Goal: Register for event/course

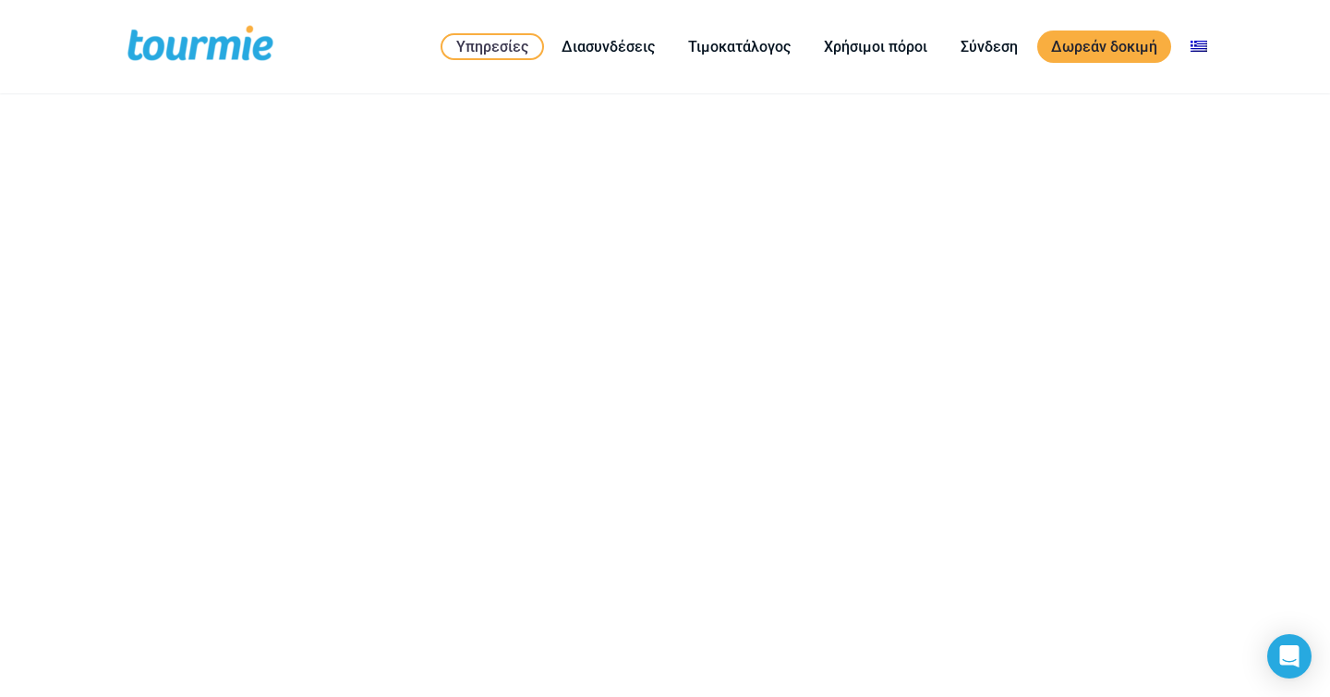
checkbox input "true"
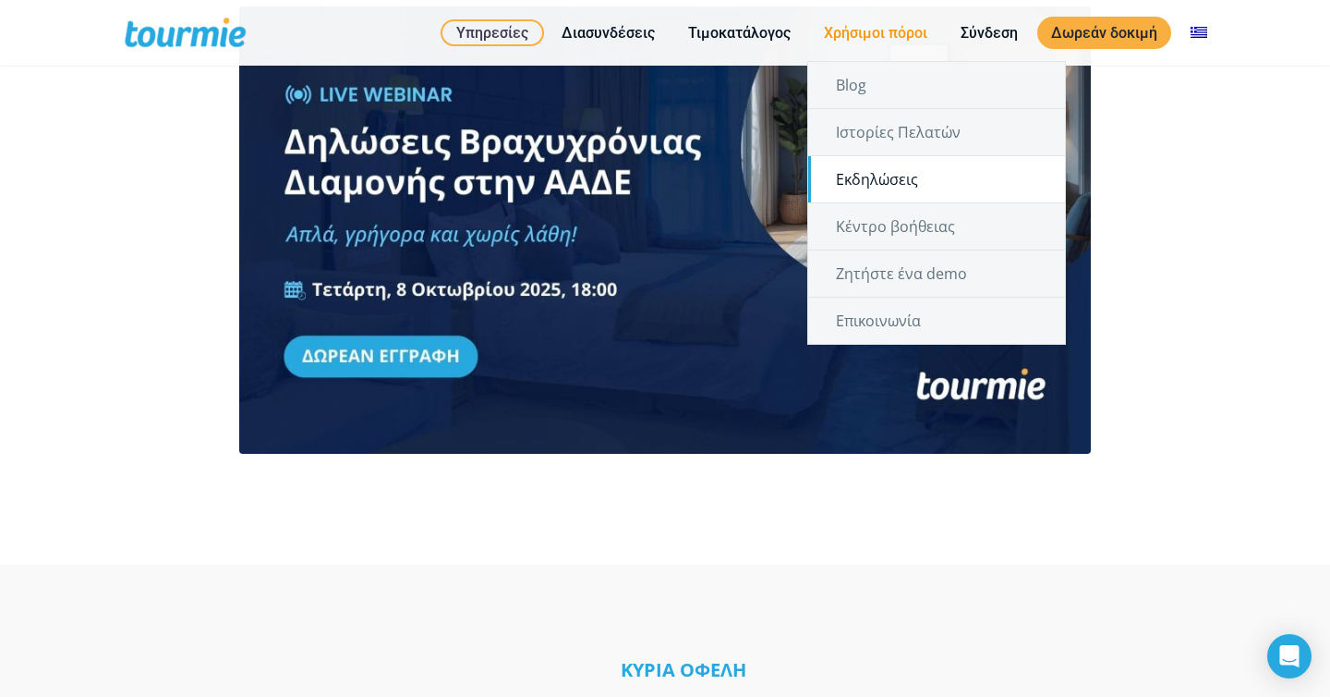
scroll to position [2811, 0]
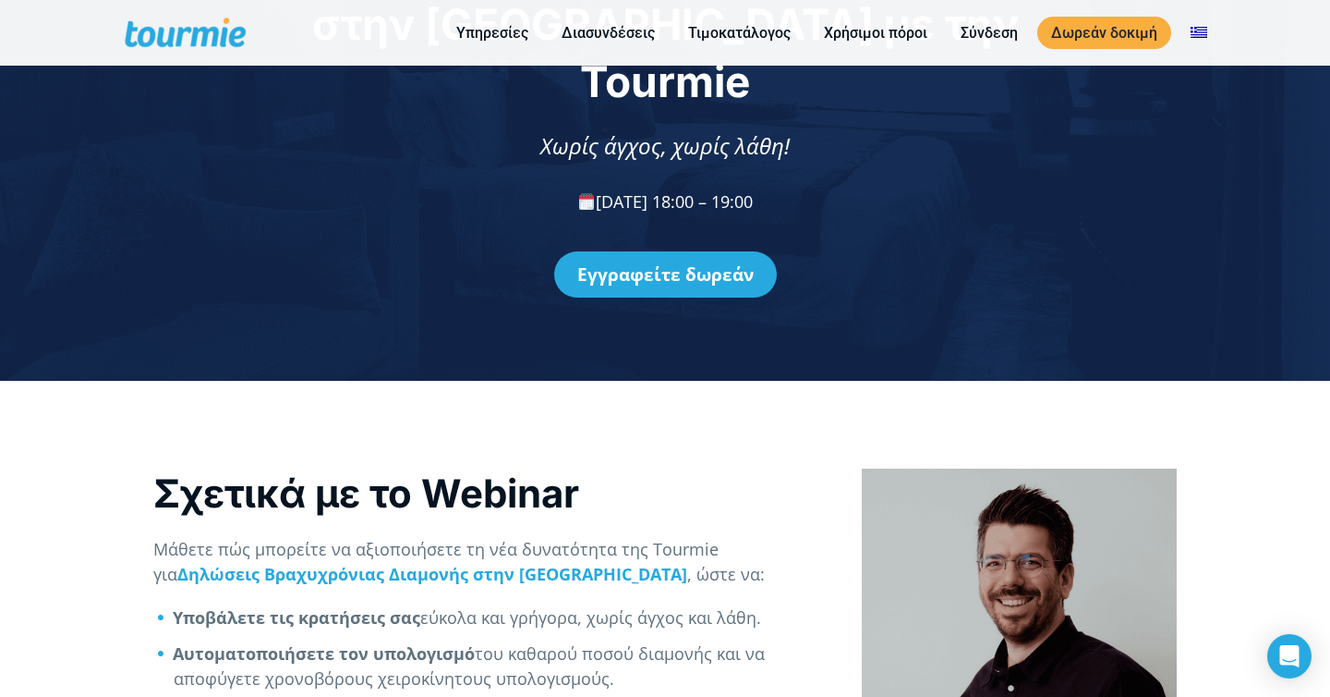
scroll to position [439, 0]
